Goal: Check status: Check status

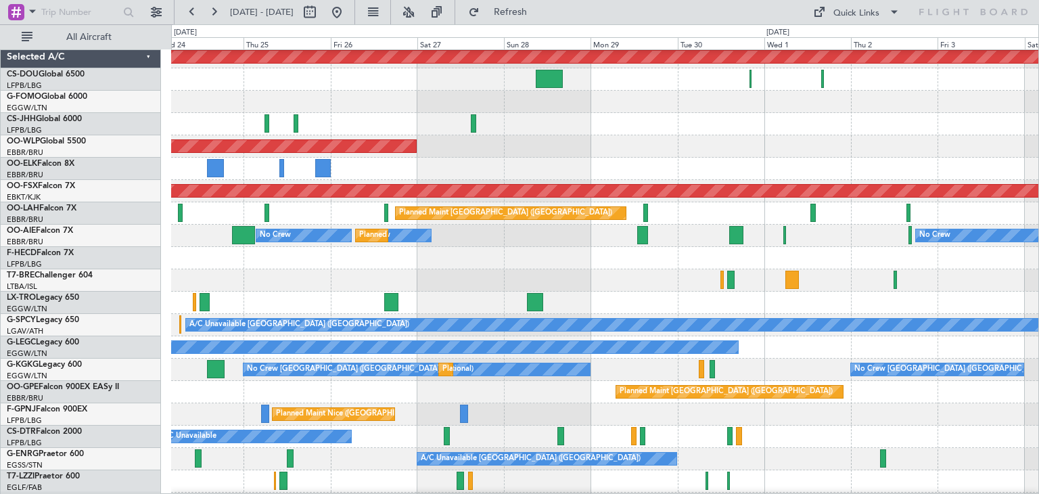
click at [0, 359] on div "Planned Maint London ([GEOGRAPHIC_DATA]) Planned Maint [GEOGRAPHIC_DATA]-[GEOGR…" at bounding box center [519, 259] width 1039 height 470
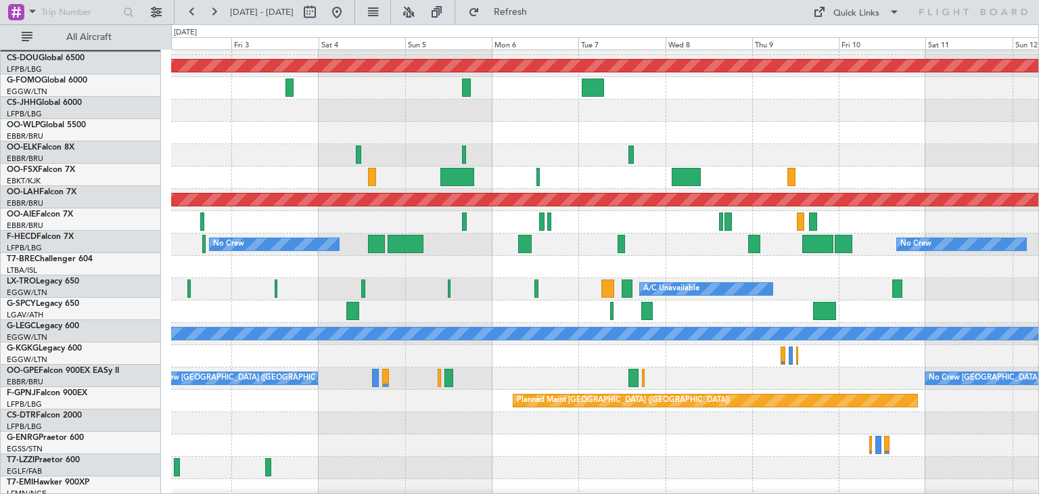
scroll to position [18, 0]
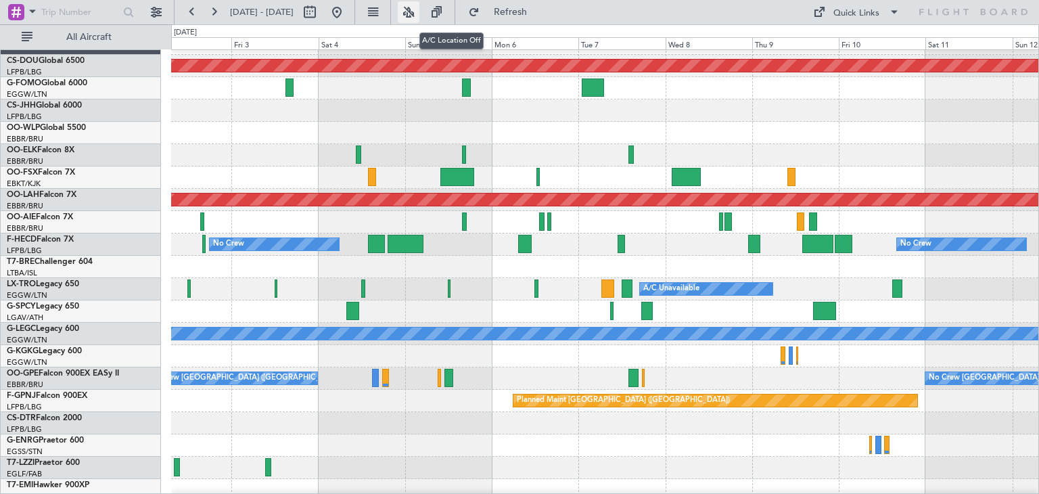
click at [420, 14] on button at bounding box center [409, 12] width 22 height 22
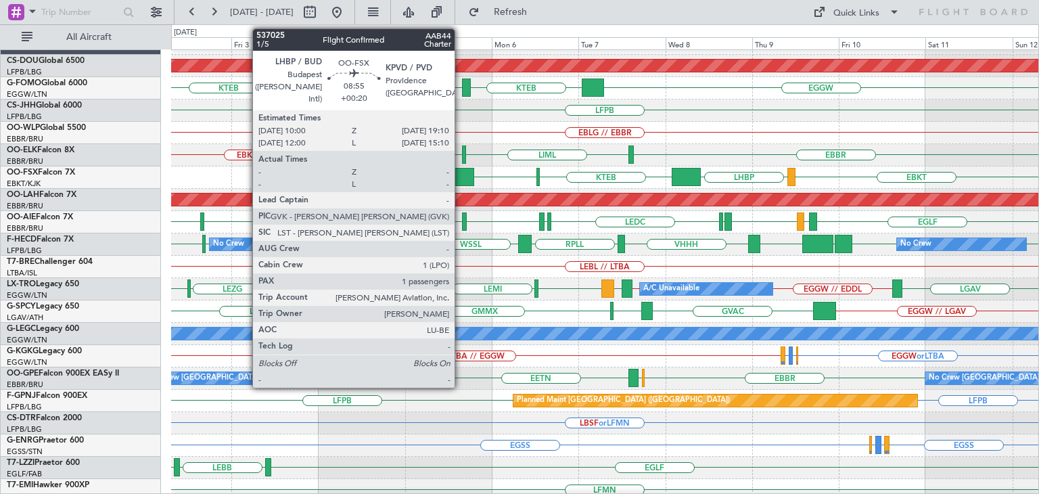
click at [461, 171] on div at bounding box center [457, 177] width 33 height 18
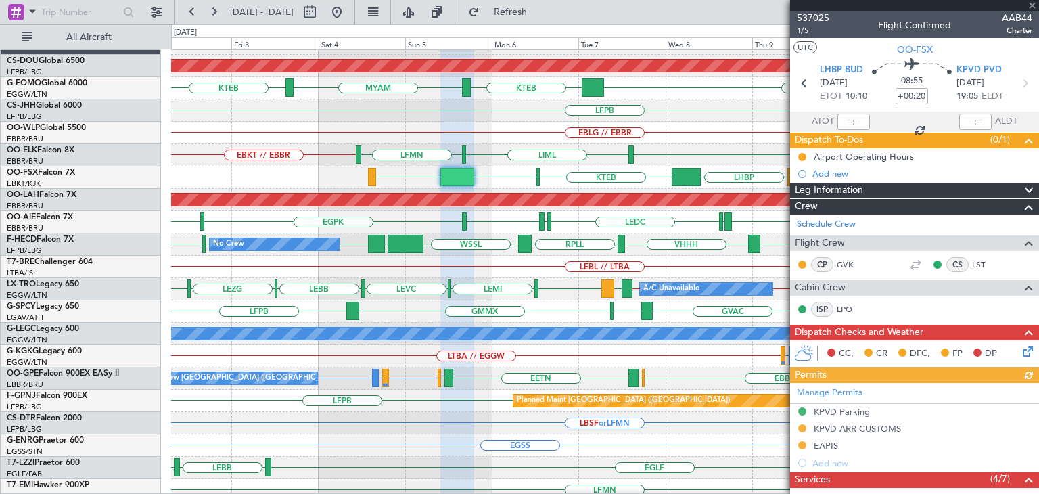
scroll to position [263, 0]
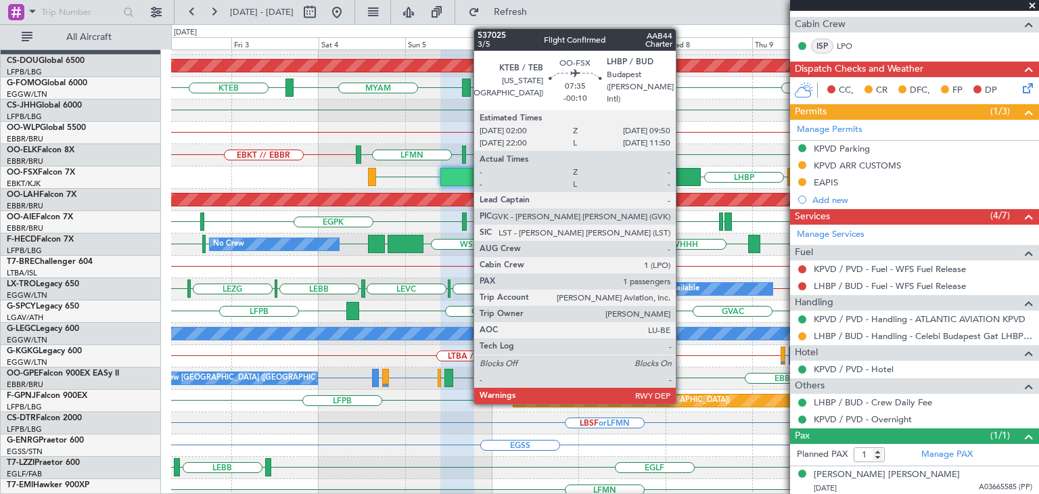
click at [682, 172] on div at bounding box center [686, 177] width 28 height 18
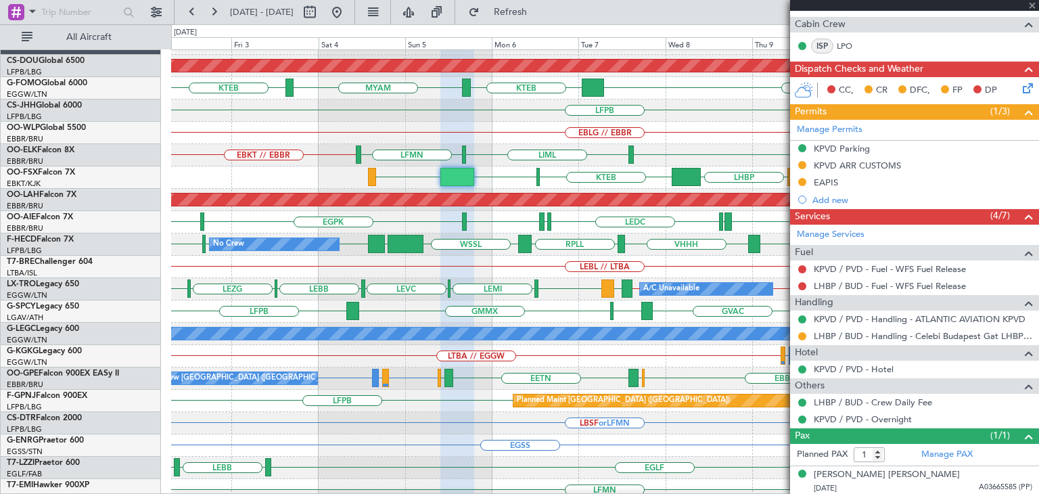
type input "-00:10"
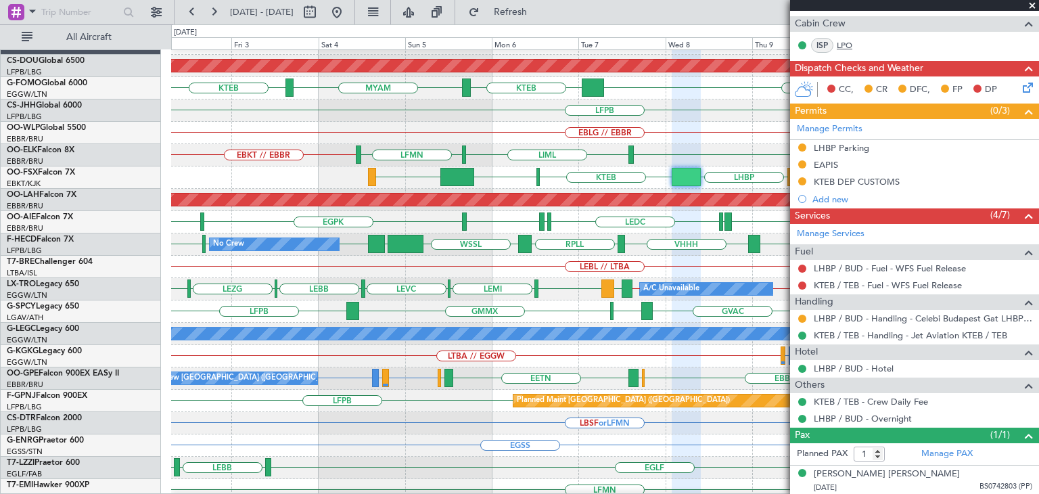
scroll to position [0, 0]
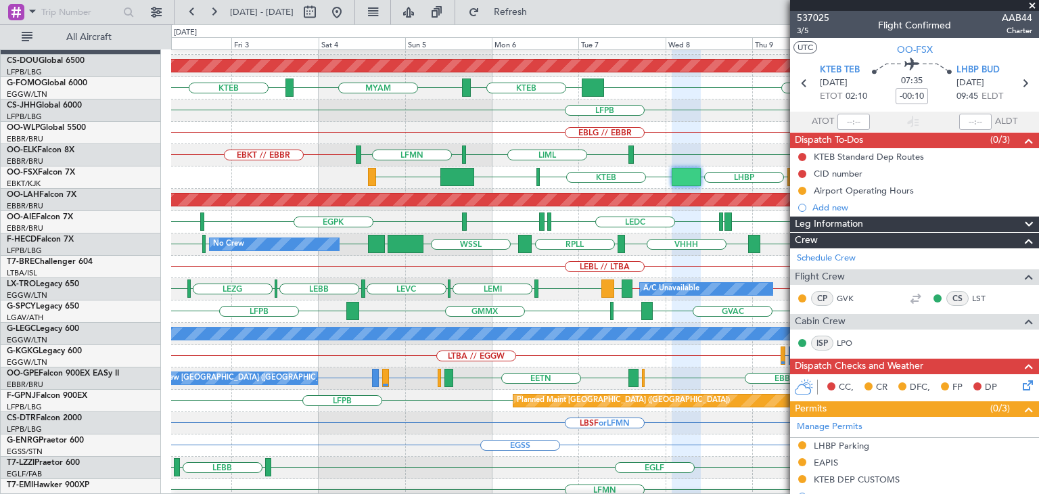
click at [1031, 4] on span at bounding box center [1033, 6] width 14 height 12
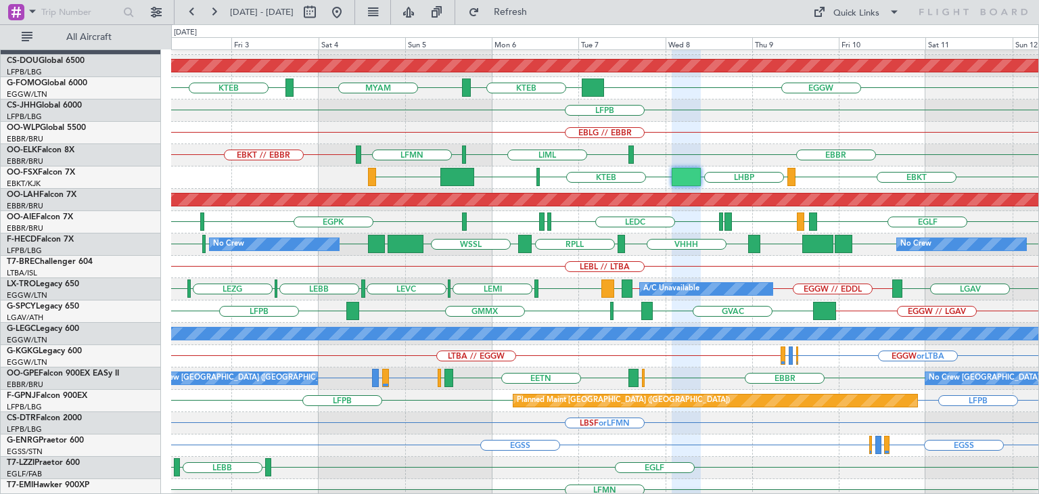
type input "0"
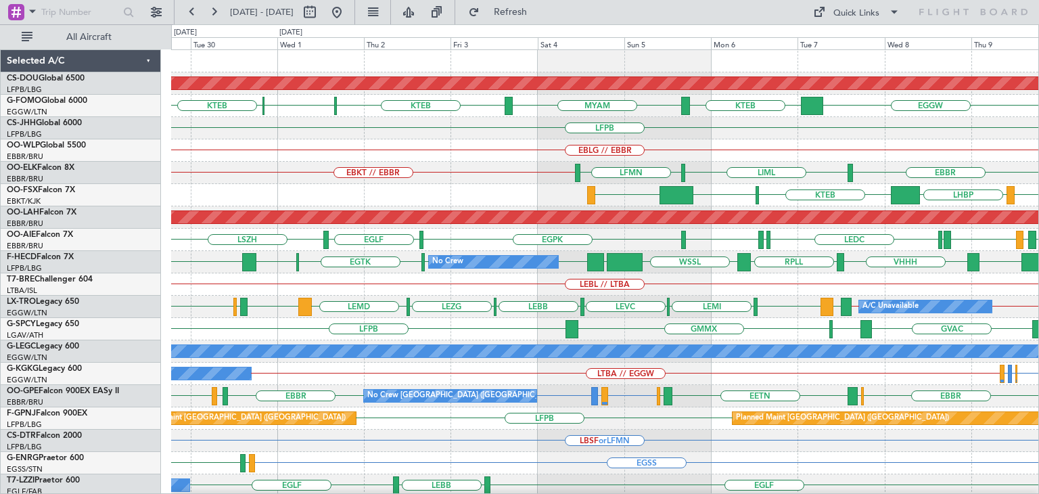
click at [754, 359] on div "Planned Maint London ([GEOGRAPHIC_DATA]) KTEB KPHL KTEB EGGW KTEB MYAM LFPB EBL…" at bounding box center [604, 418] width 867 height 737
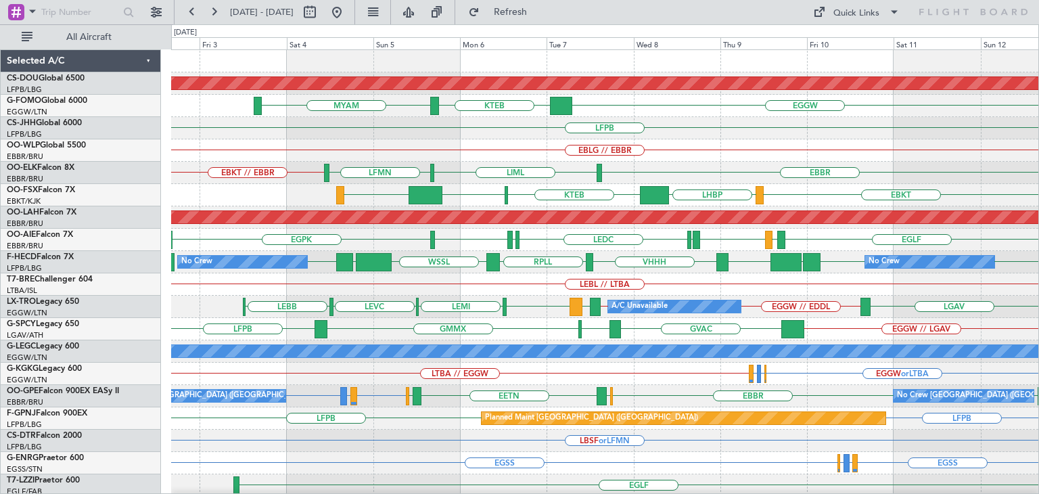
click at [451, 281] on div "Planned Maint London ([GEOGRAPHIC_DATA]) EGGW KTEB MYAM LFPB EBLG // EBBR EBKT …" at bounding box center [604, 418] width 867 height 737
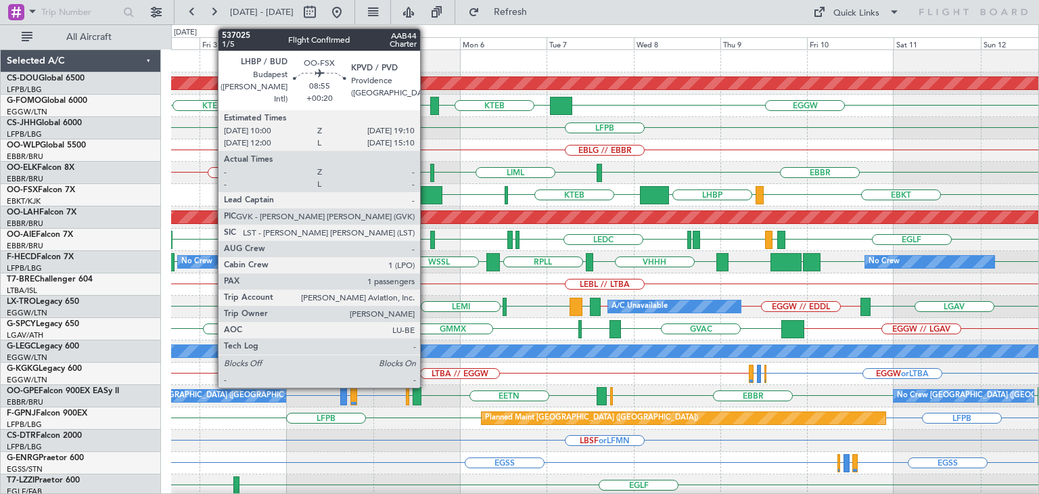
click at [426, 187] on div at bounding box center [425, 195] width 33 height 18
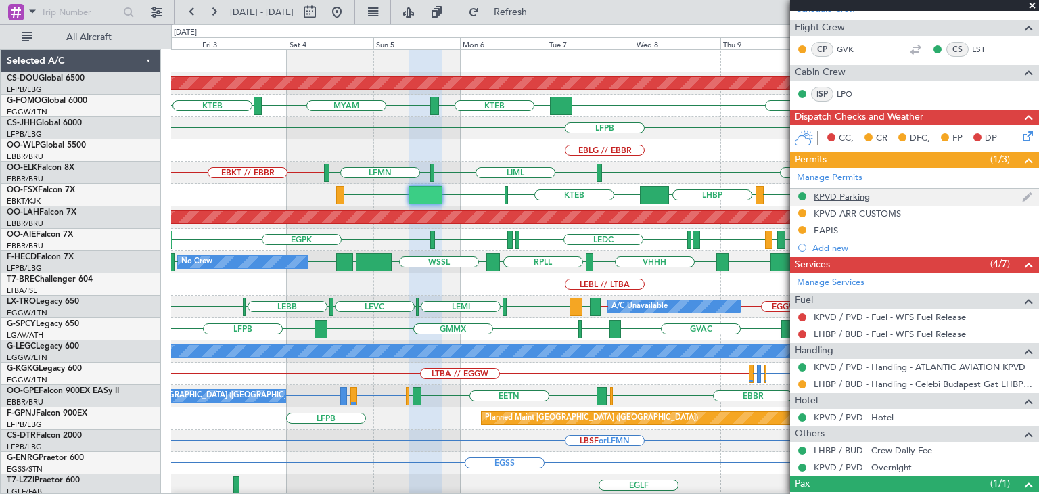
scroll to position [263, 0]
